Goal: Task Accomplishment & Management: Use online tool/utility

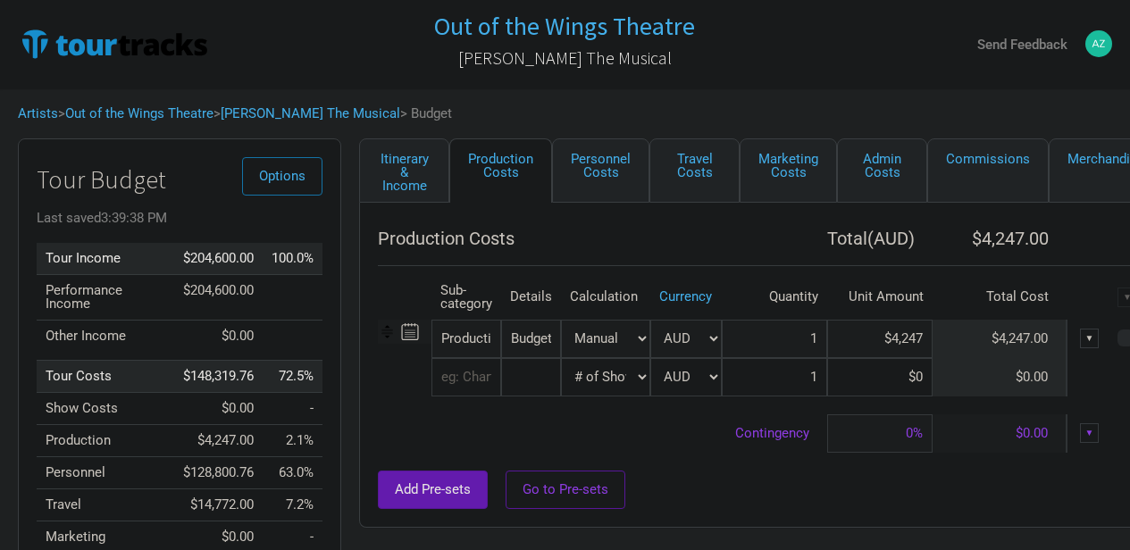
select select "Shows"
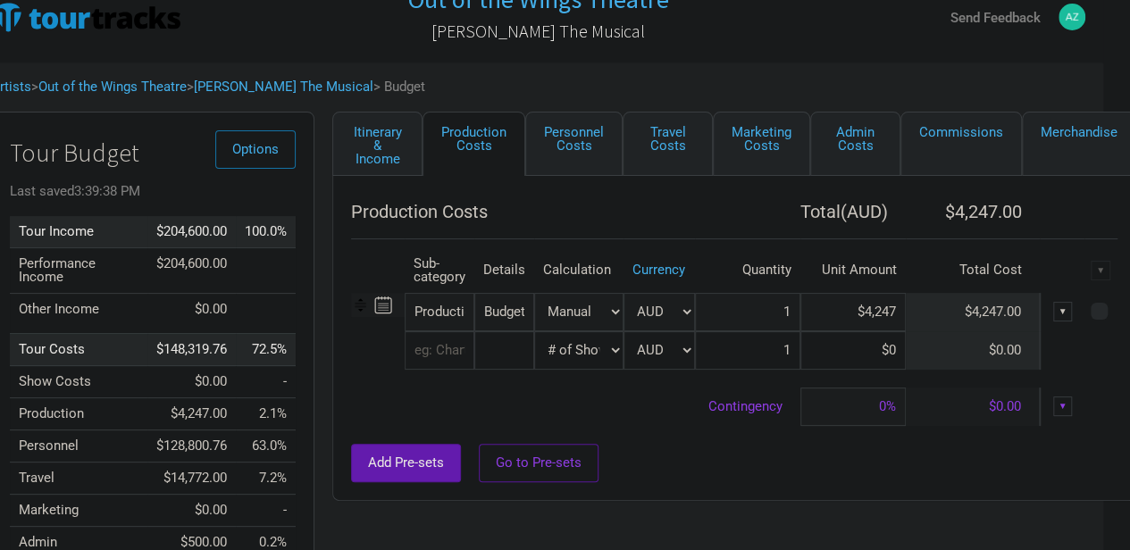
scroll to position [23, 27]
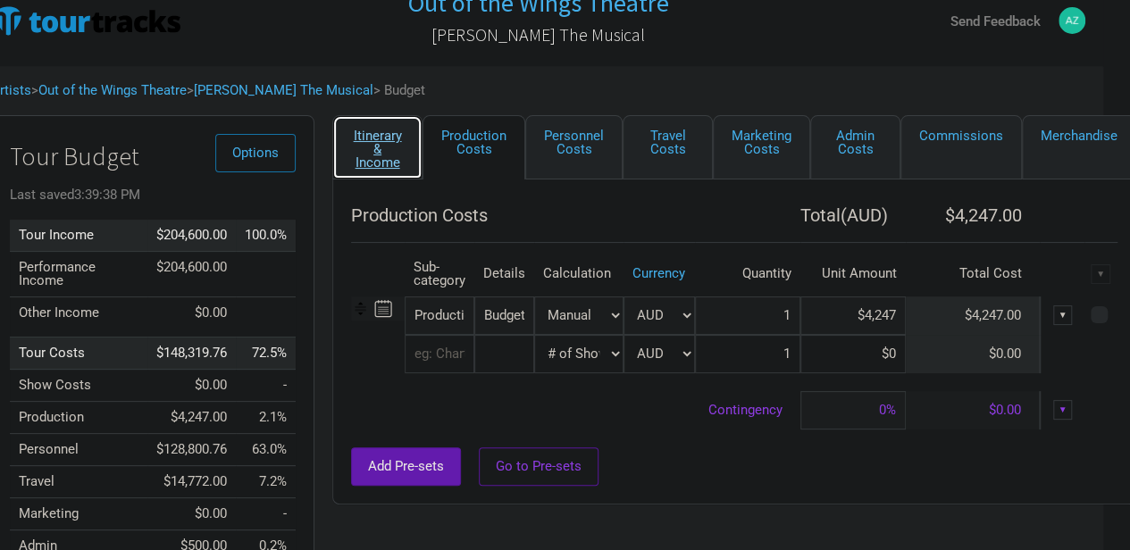
click at [372, 153] on link "Itinerary & Income" at bounding box center [377, 147] width 90 height 64
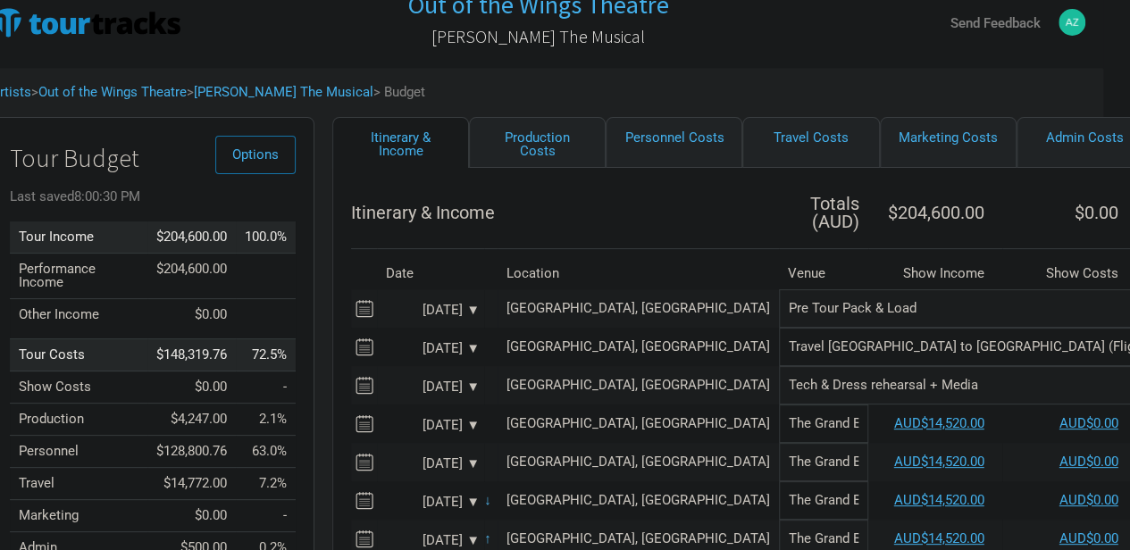
scroll to position [18, 27]
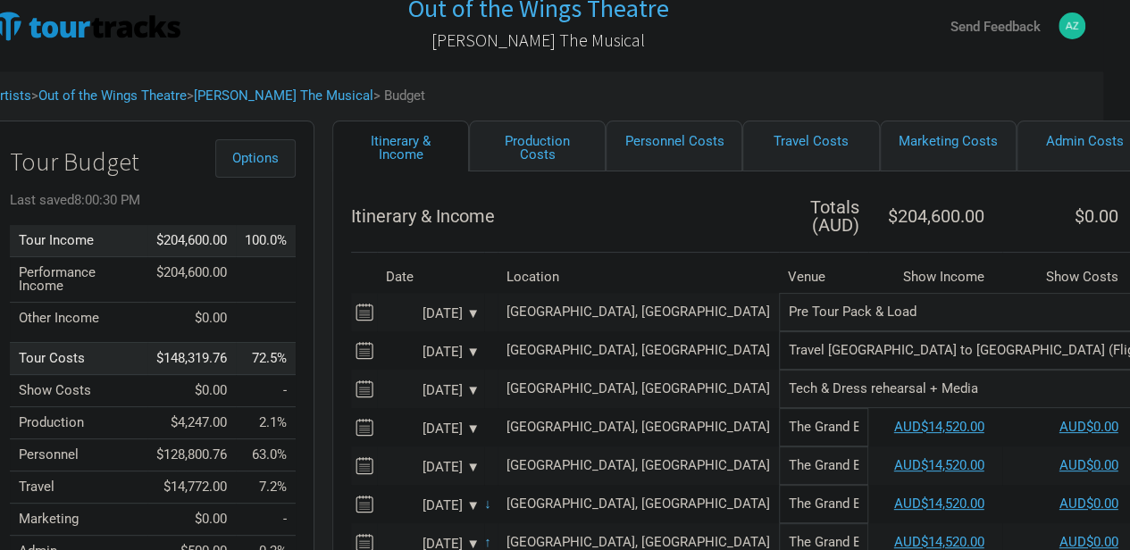
click at [266, 167] on button "Options" at bounding box center [255, 158] width 80 height 38
click at [259, 243] on link "Budget Report" at bounding box center [227, 247] width 95 height 31
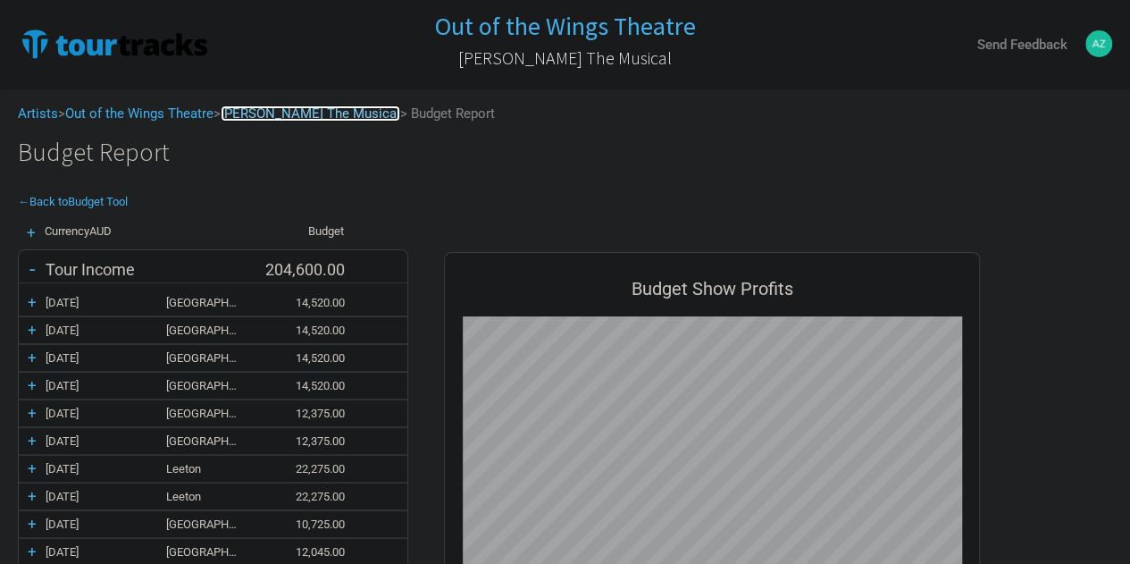
click at [305, 113] on link "[PERSON_NAME] The Musical" at bounding box center [311, 113] width 180 height 16
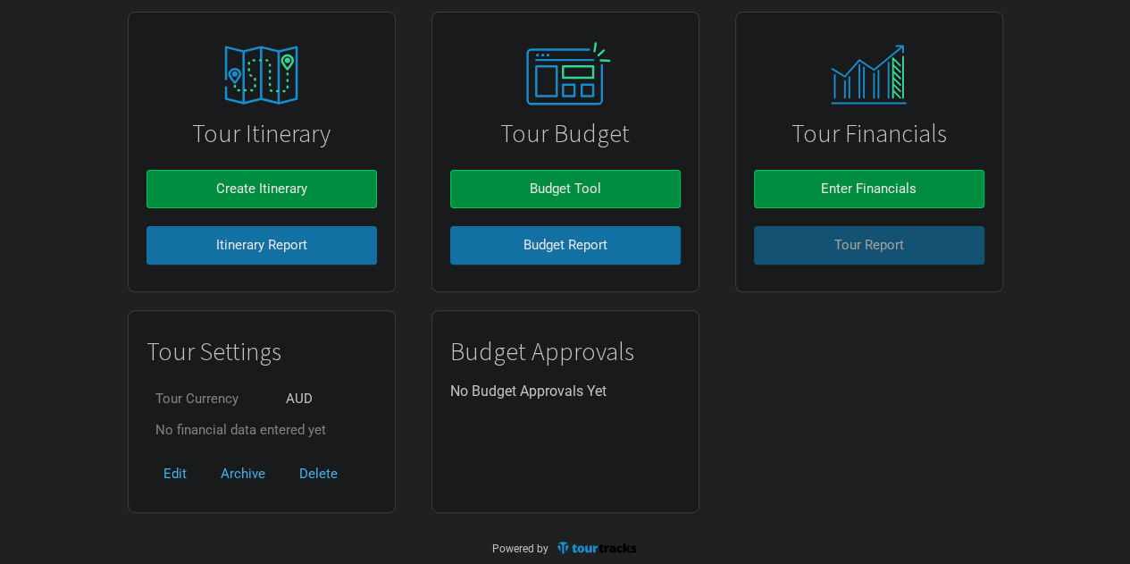
scroll to position [168, 0]
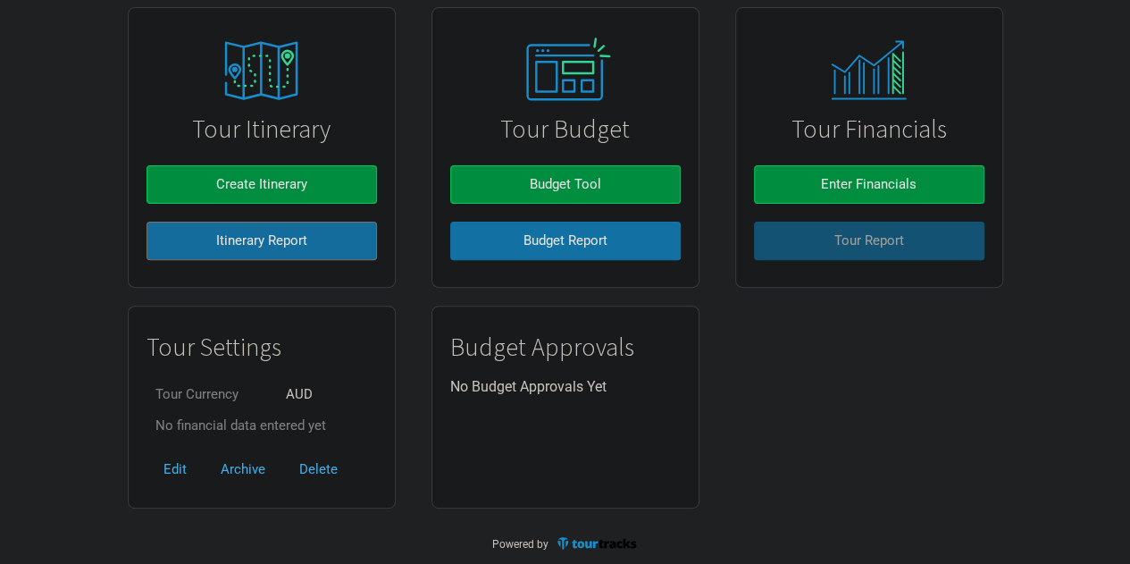
click at [306, 244] on span "Itinerary Report" at bounding box center [261, 240] width 91 height 16
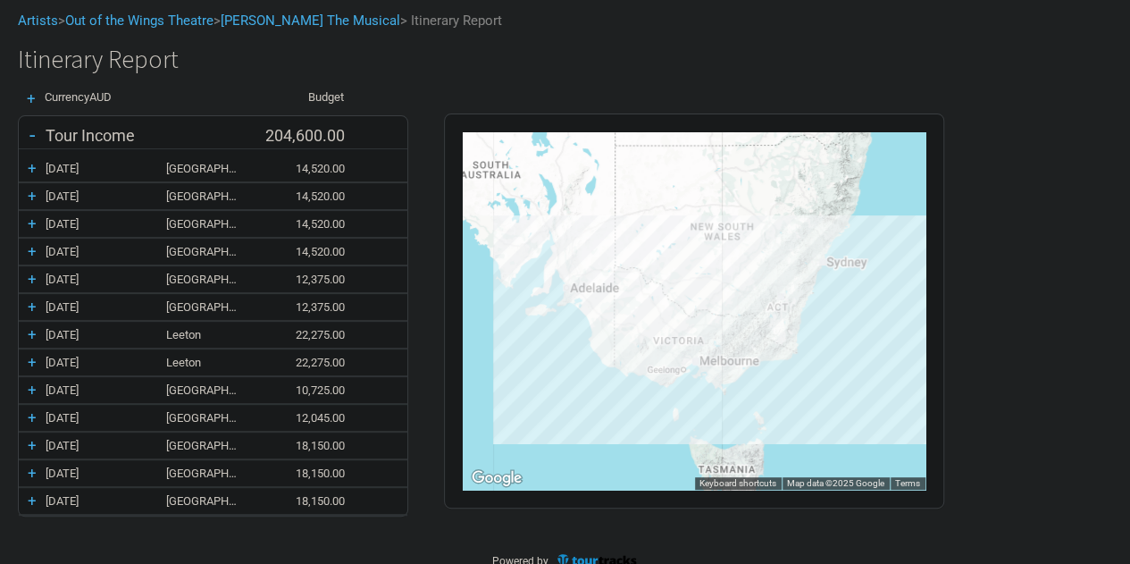
scroll to position [93, 0]
click at [311, 364] on div "22,275.00" at bounding box center [308, 362] width 107 height 13
click at [206, 272] on div "[GEOGRAPHIC_DATA]" at bounding box center [210, 278] width 89 height 13
click at [29, 251] on div "+" at bounding box center [32, 251] width 27 height 18
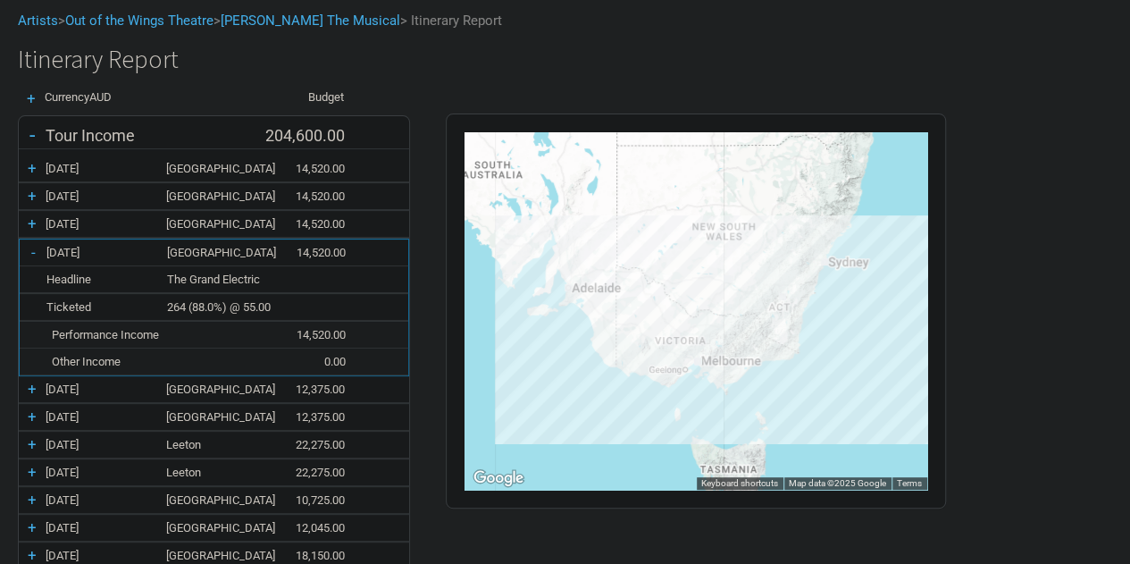
click at [29, 251] on div "-" at bounding box center [33, 252] width 27 height 18
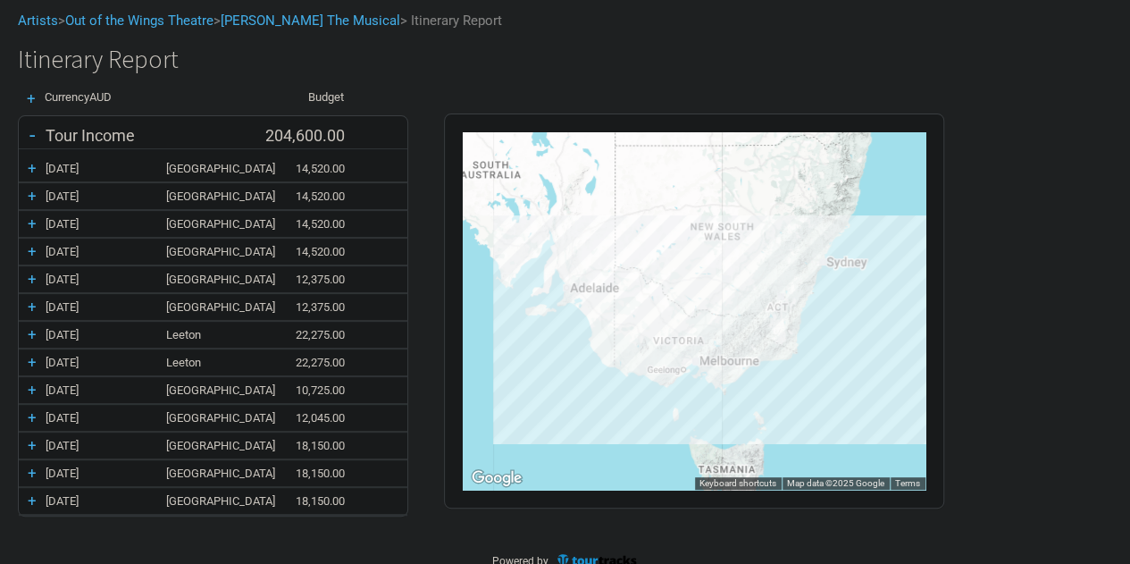
scroll to position [0, 0]
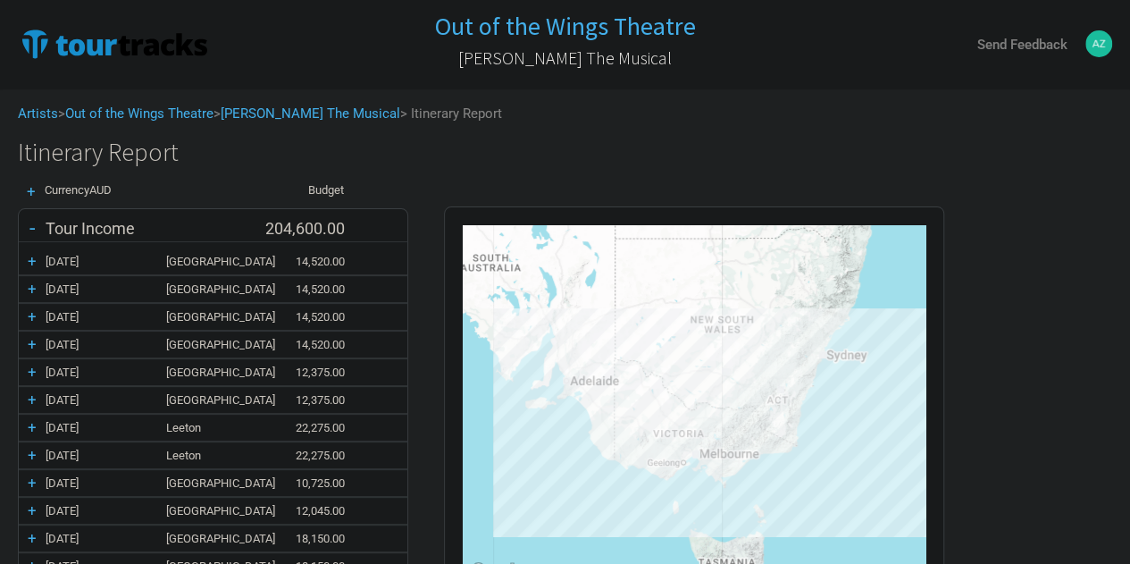
click at [1097, 47] on img at bounding box center [1098, 43] width 27 height 27
click at [139, 116] on link "Out of the Wings Theatre" at bounding box center [139, 113] width 148 height 16
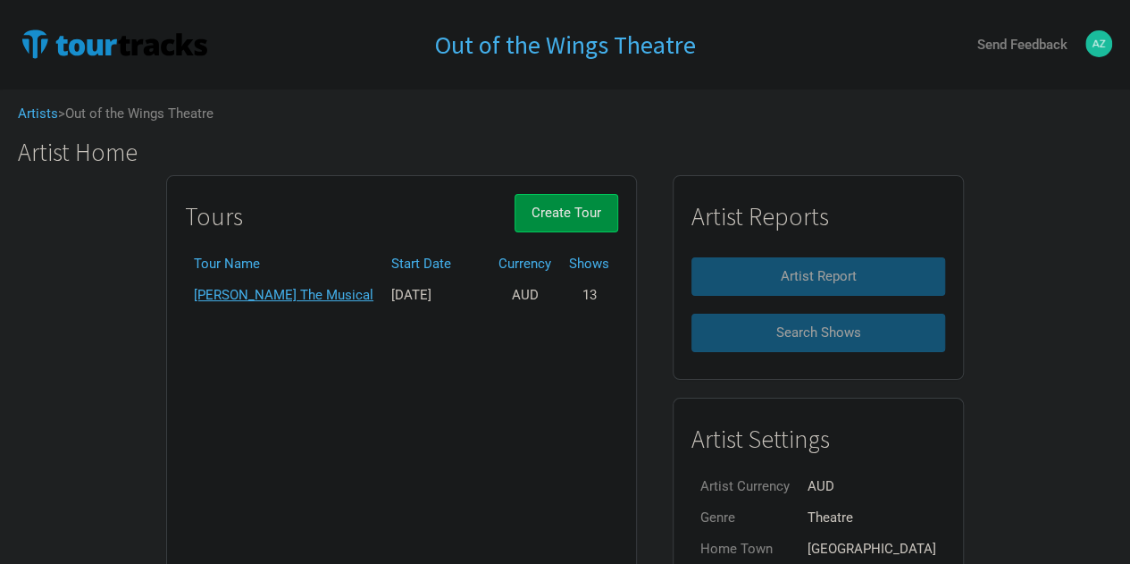
scroll to position [107, 0]
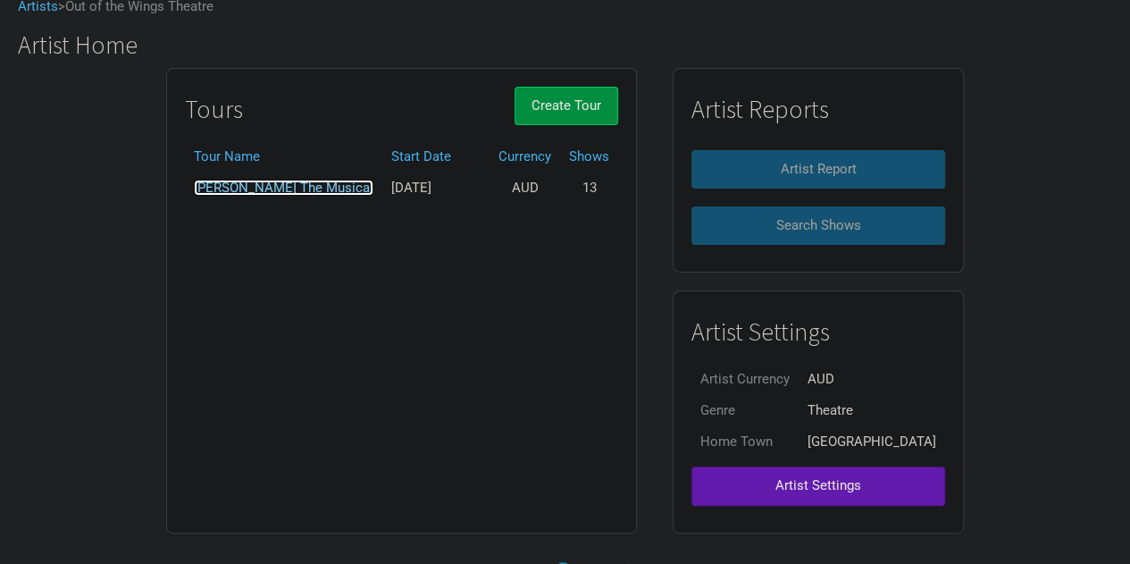
click at [319, 188] on link "[PERSON_NAME] The Musical" at bounding box center [284, 188] width 180 height 16
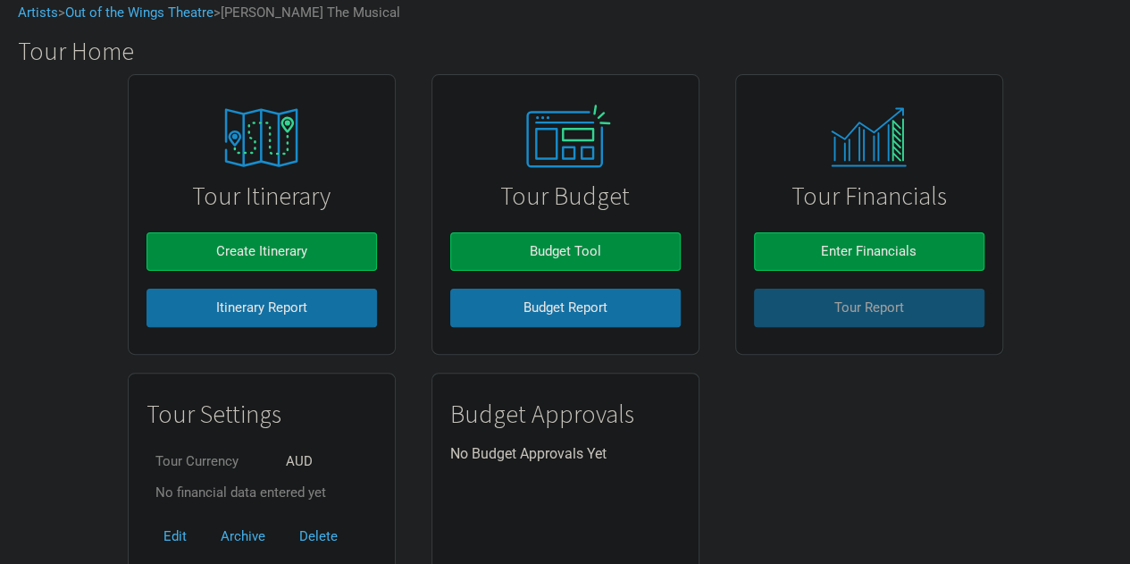
scroll to position [100, 0]
click at [507, 306] on button "Budget Report" at bounding box center [565, 308] width 230 height 38
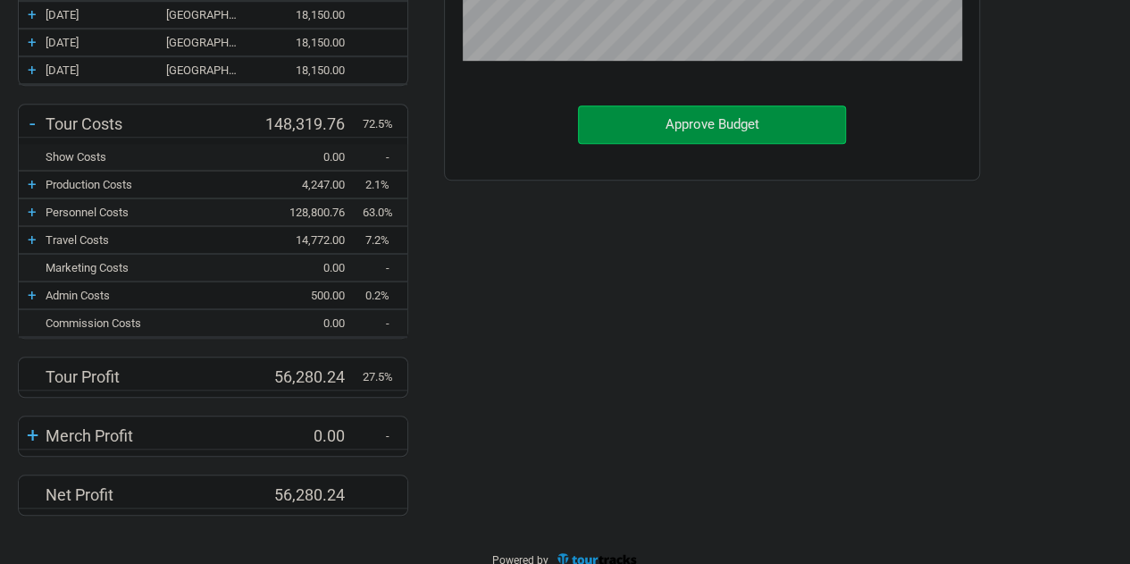
scroll to position [550, 0]
